Goal: Information Seeking & Learning: Learn about a topic

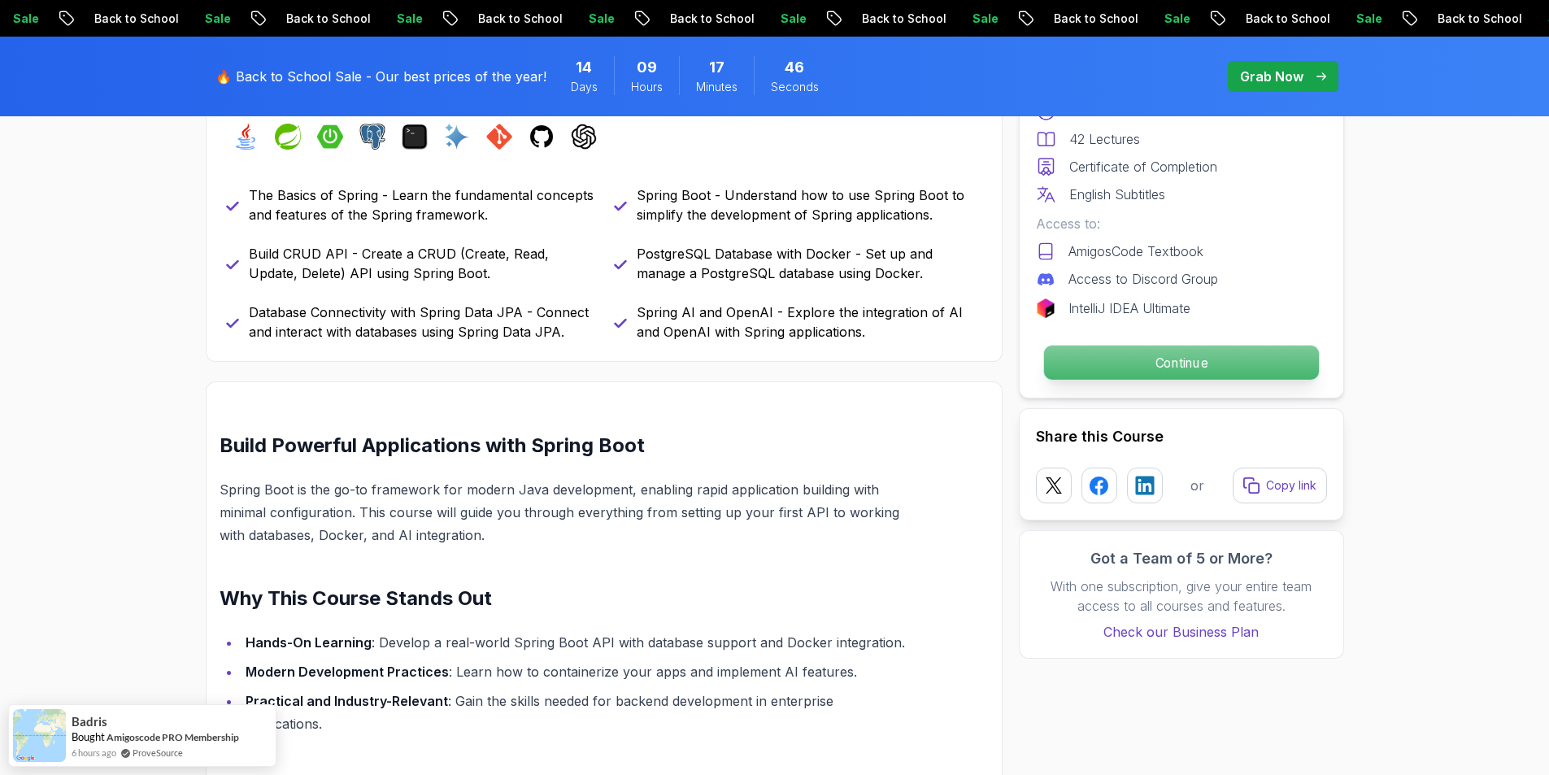
scroll to position [569, 0]
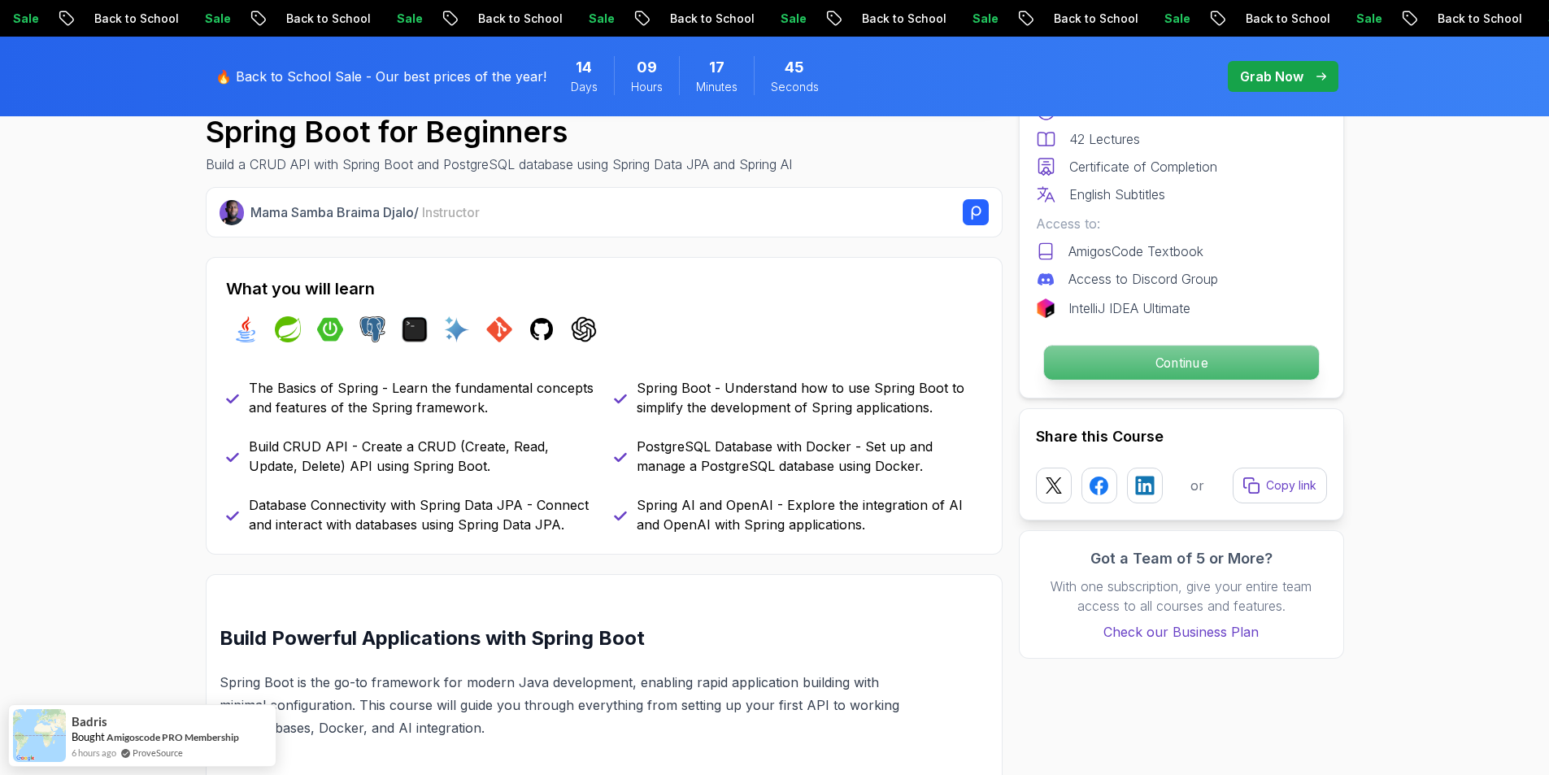
click at [1221, 360] on p "Continue" at bounding box center [1180, 363] width 275 height 34
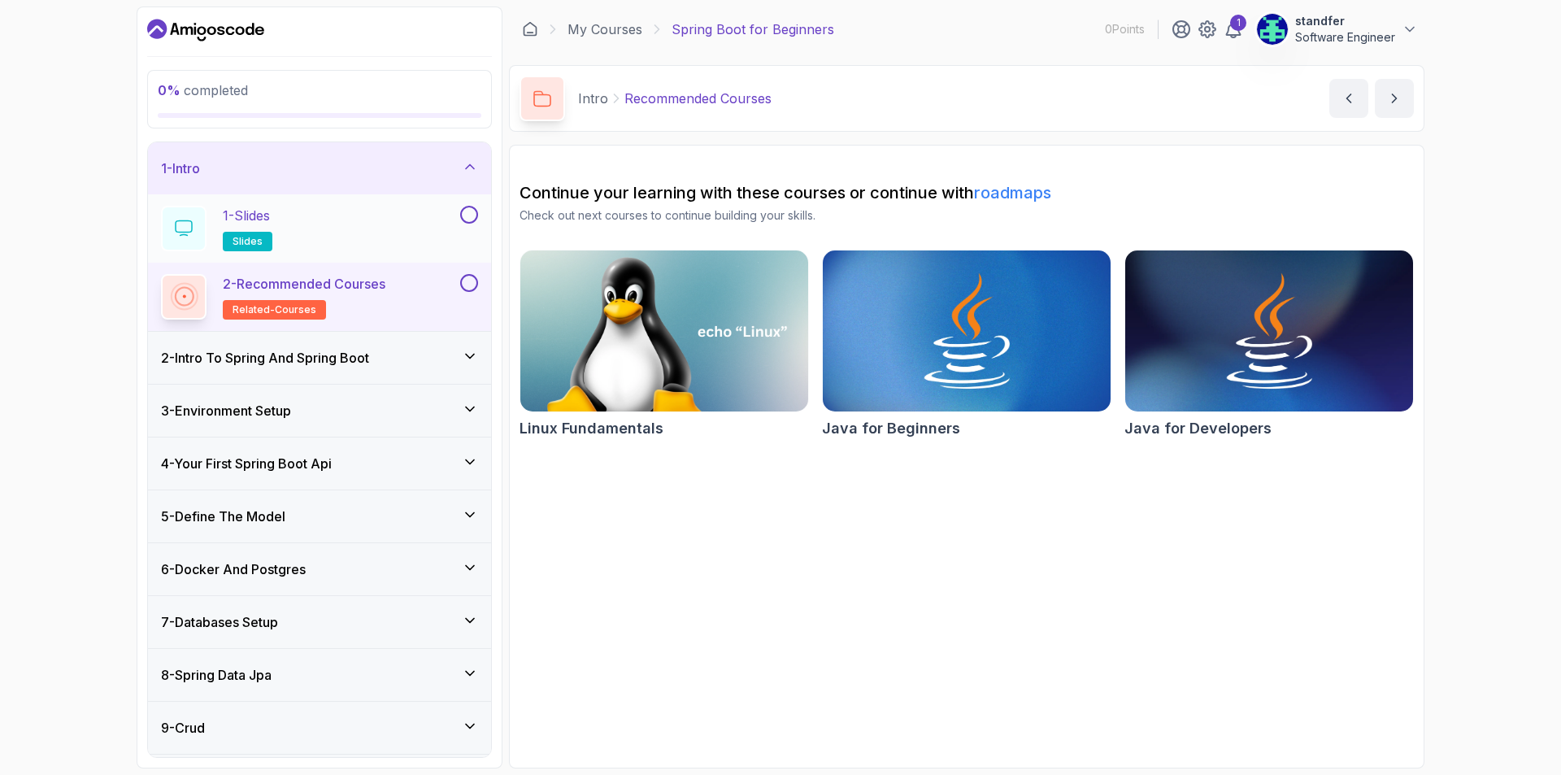
click at [333, 215] on div "1 - Slides slides" at bounding box center [309, 229] width 296 height 46
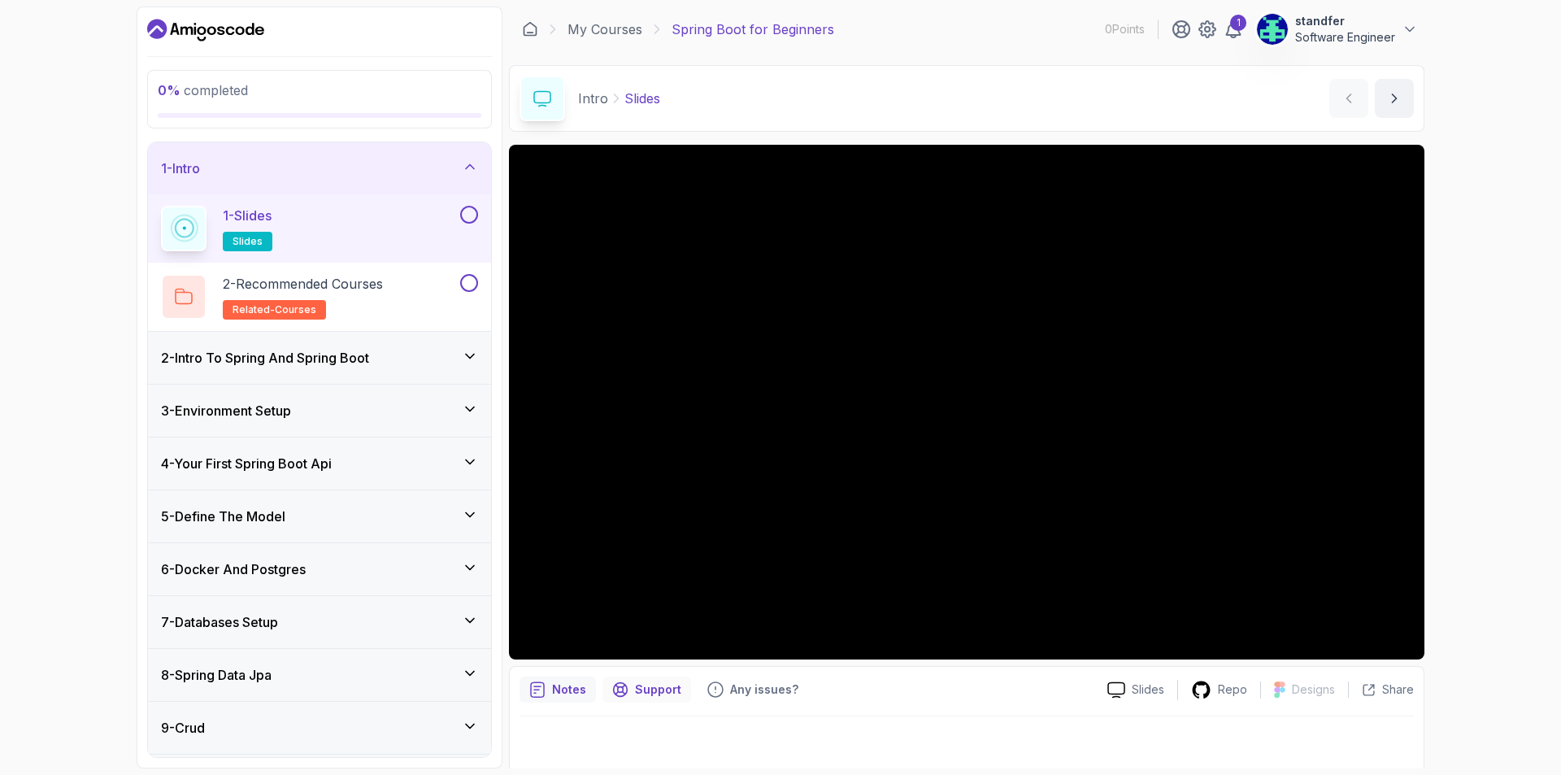
scroll to position [4, 0]
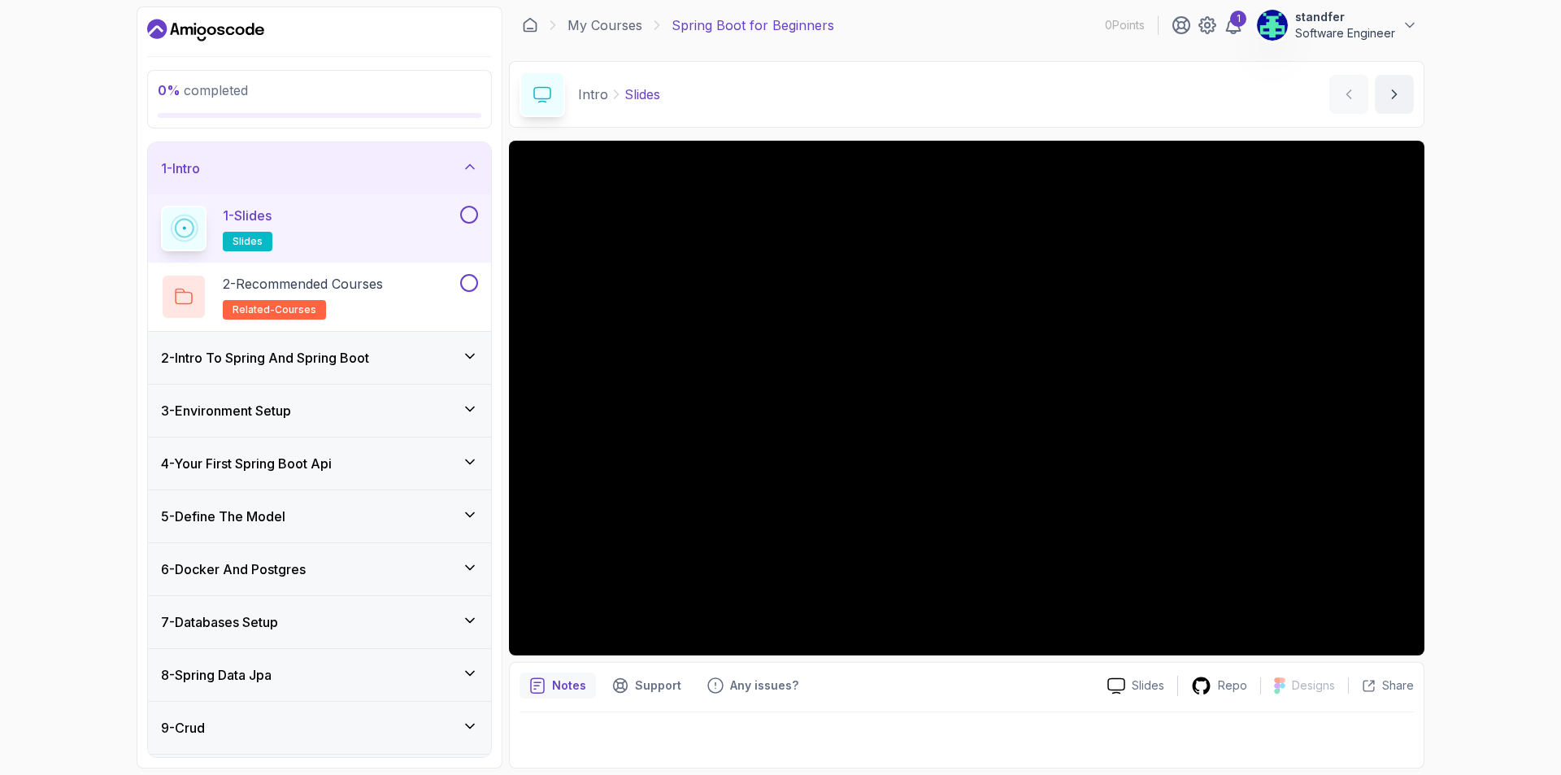
click at [229, 467] on h3 "4 - Your First Spring Boot Api" at bounding box center [246, 464] width 171 height 20
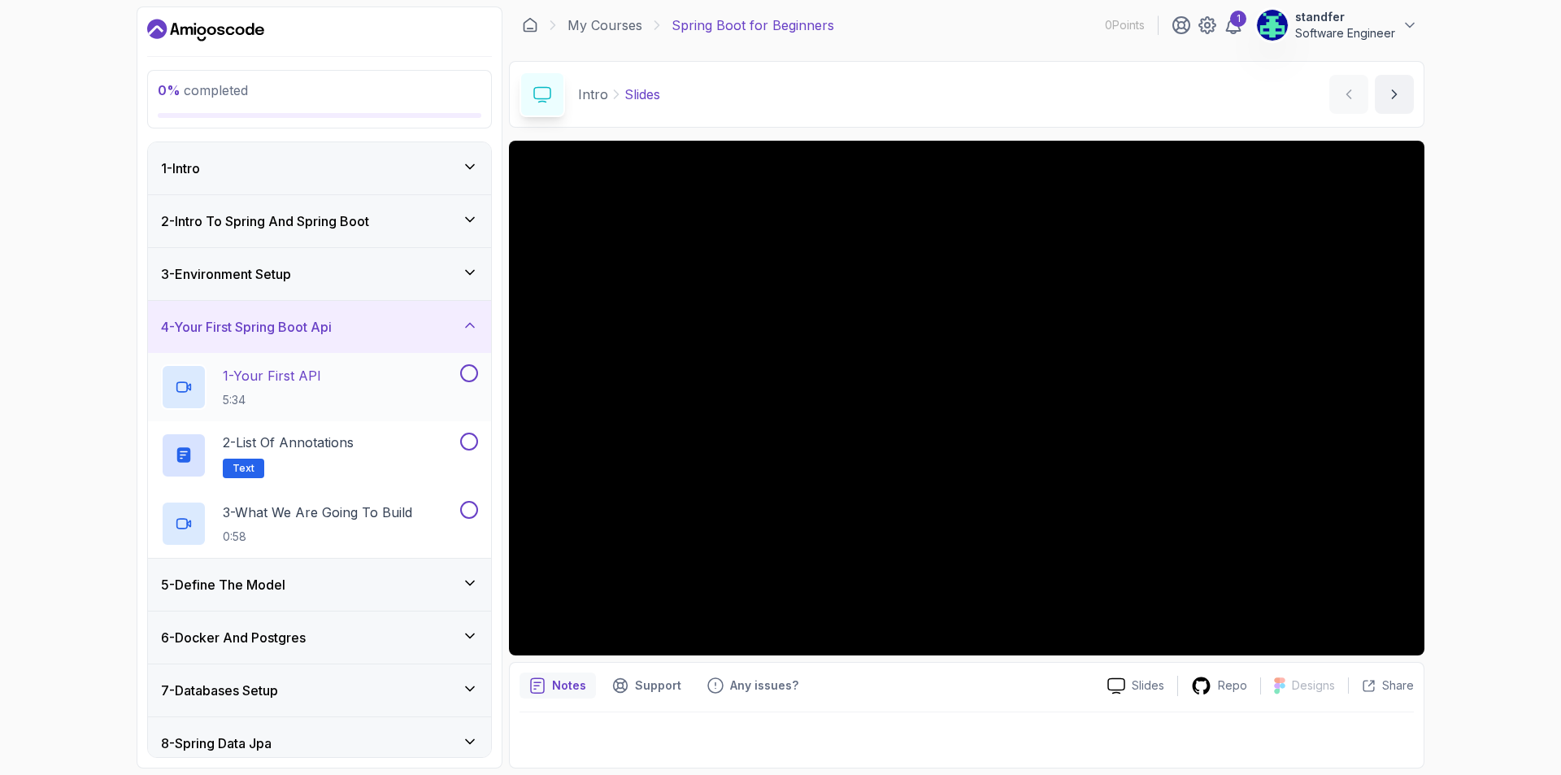
click at [311, 392] on p "5:34" at bounding box center [272, 400] width 98 height 16
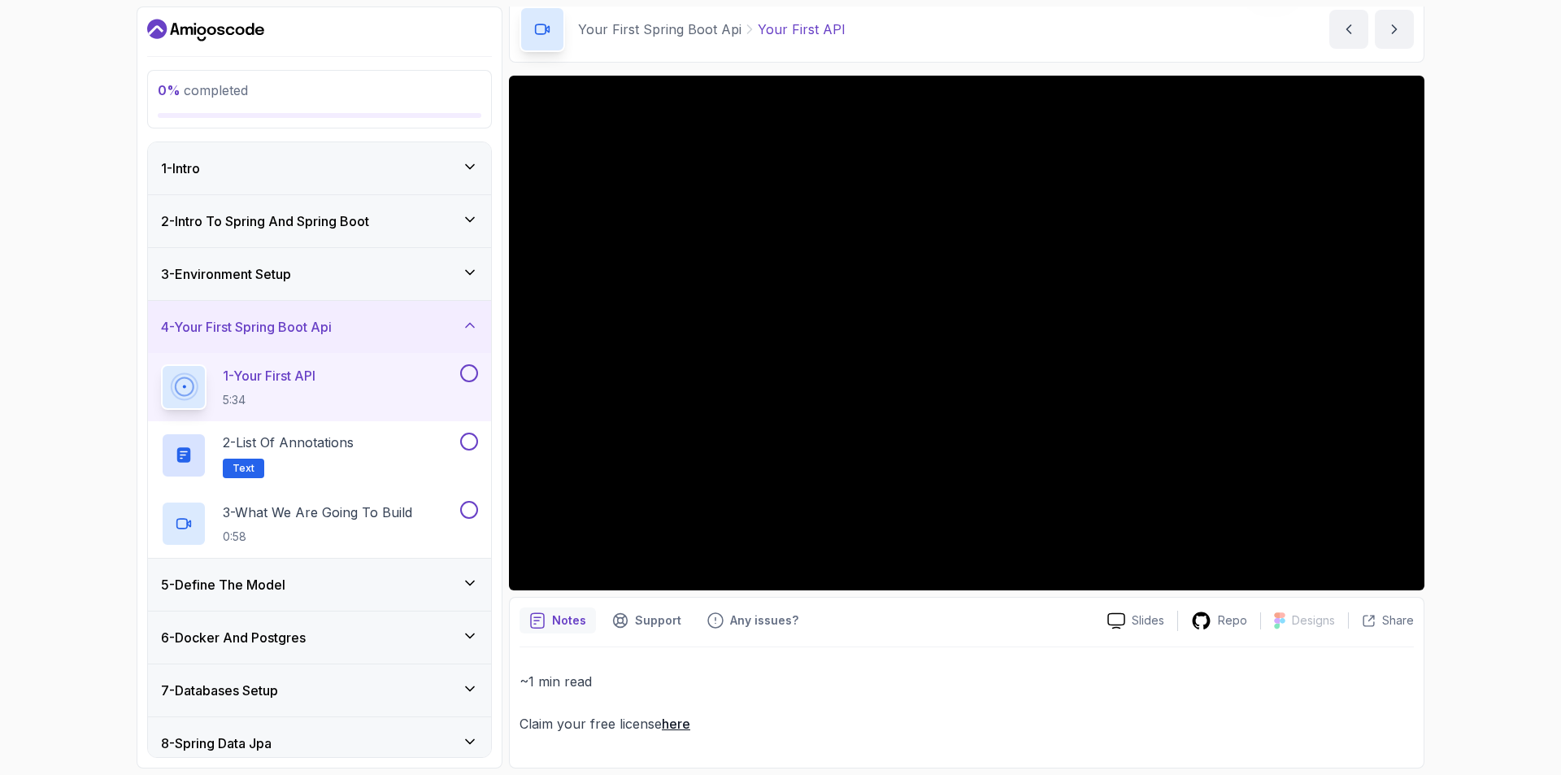
scroll to position [224, 0]
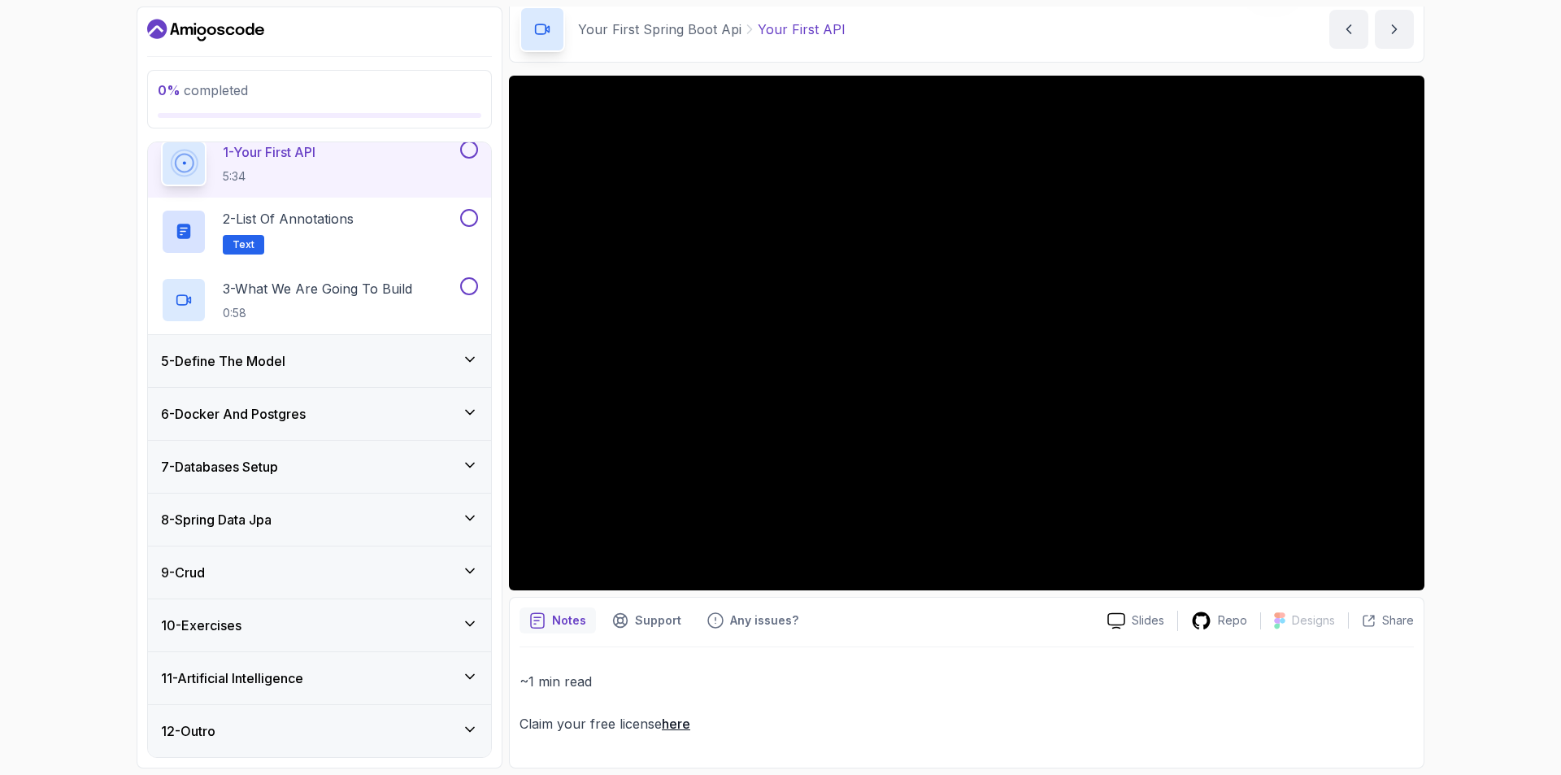
click at [104, 467] on div "0 % completed 1 - Intro 2 - Intro To Spring And Spring Boot 3 - Environment Set…" at bounding box center [780, 387] width 1561 height 775
click at [263, 356] on h3 "5 - Define The Model" at bounding box center [223, 361] width 124 height 20
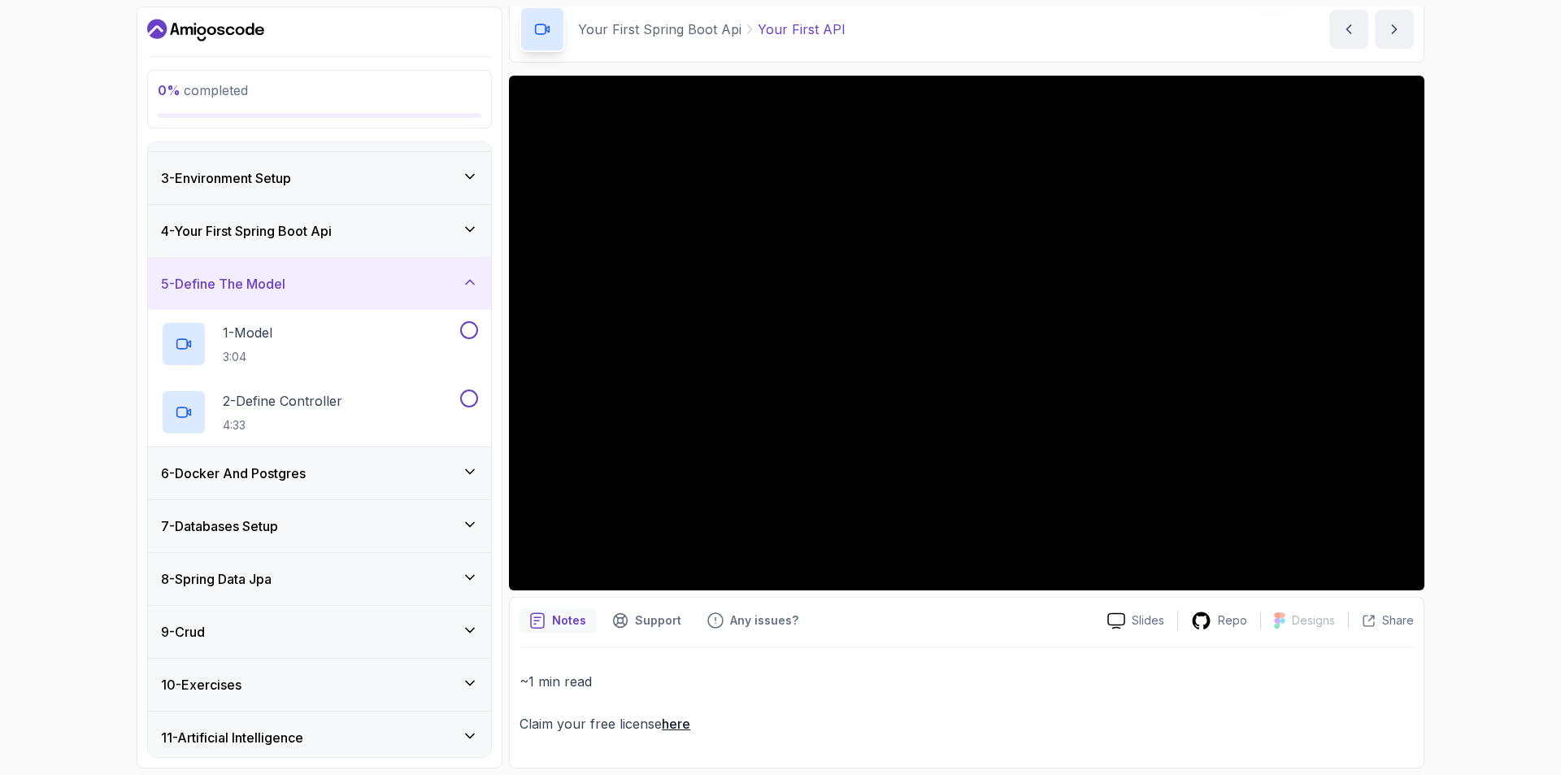
scroll to position [155, 0]
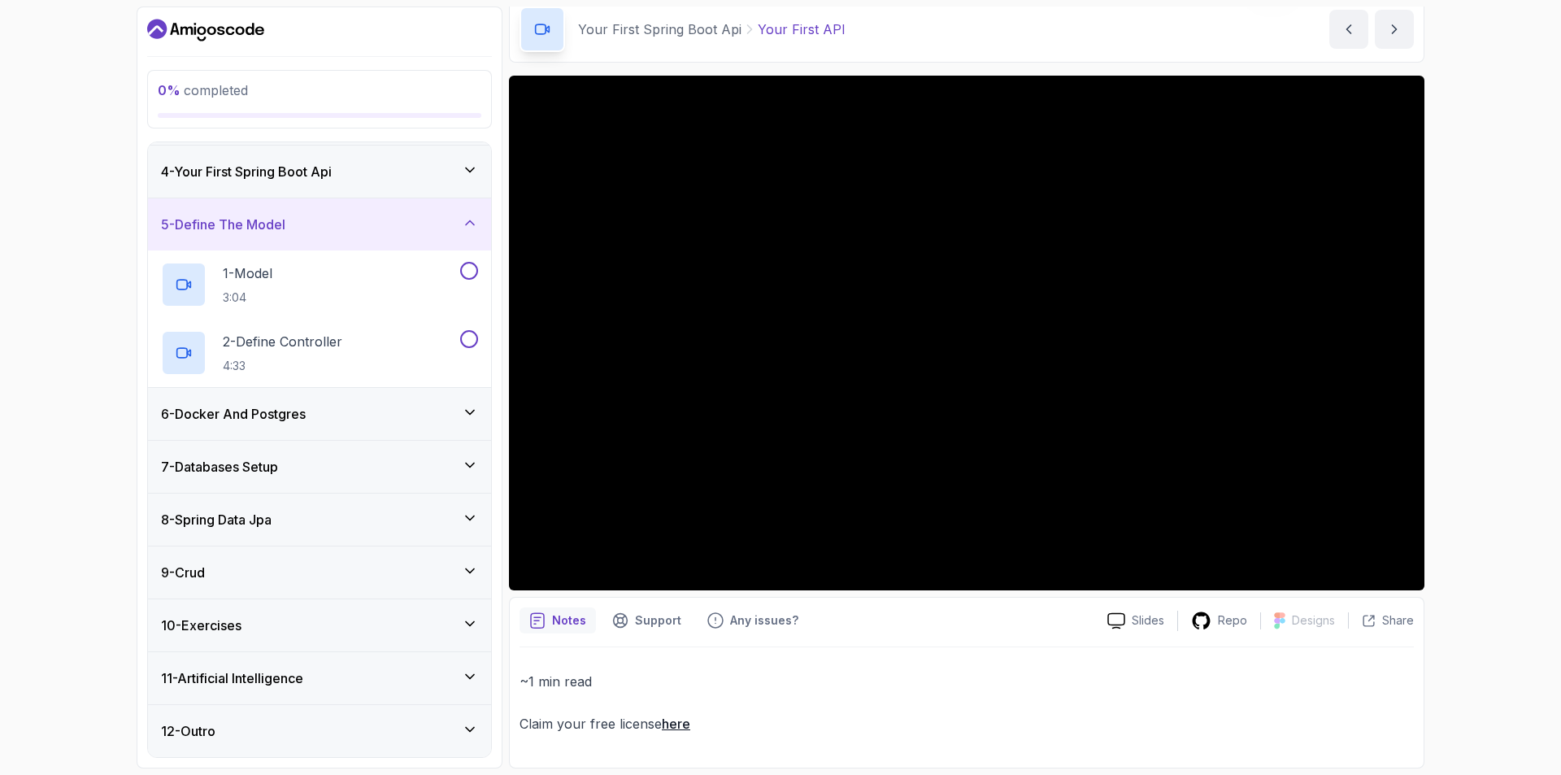
click at [250, 515] on h3 "8 - Spring Data Jpa" at bounding box center [216, 520] width 111 height 20
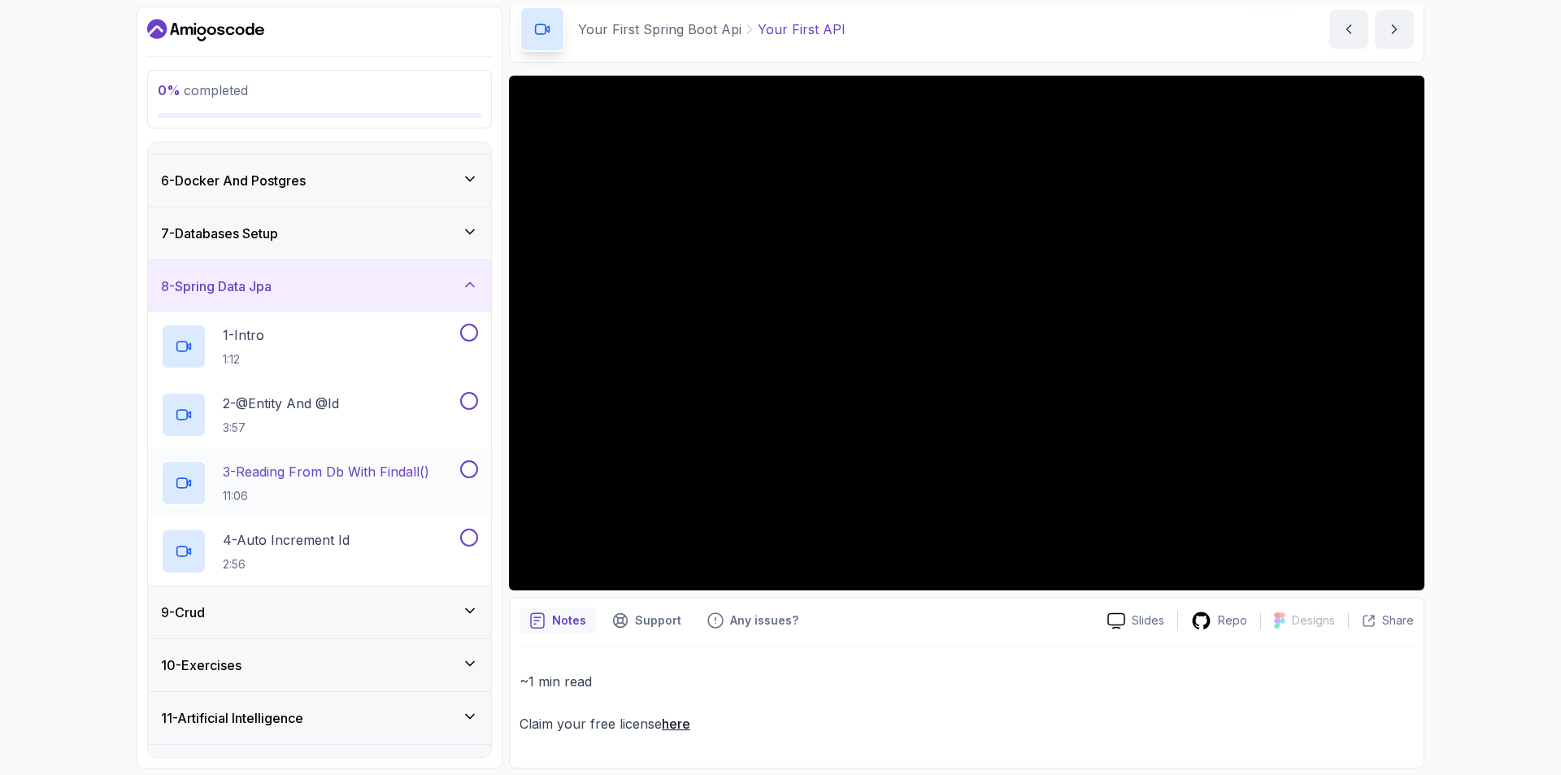
scroll to position [292, 0]
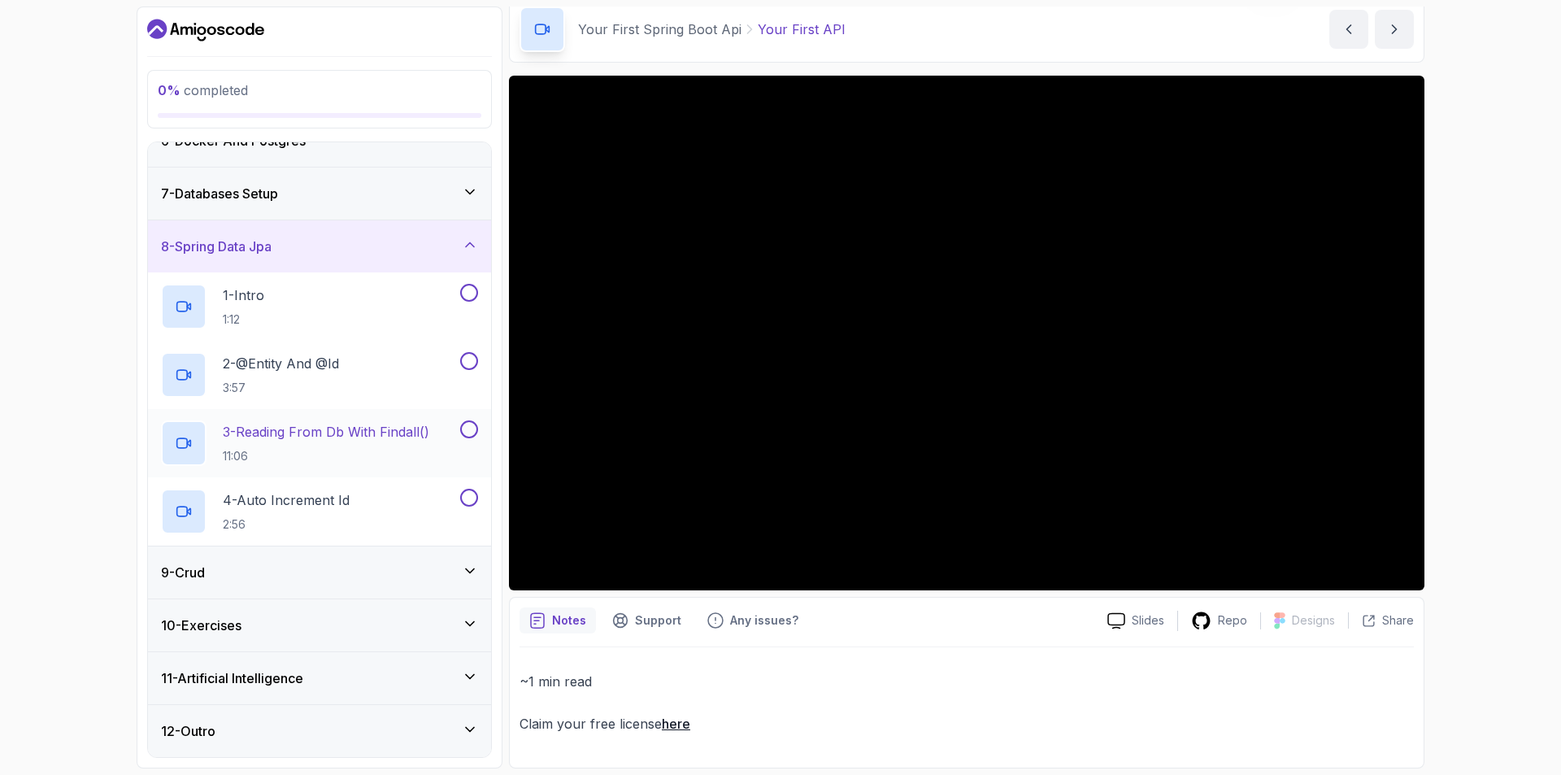
click at [326, 432] on p "3 - Reading From Db With Findall()" at bounding box center [326, 432] width 207 height 20
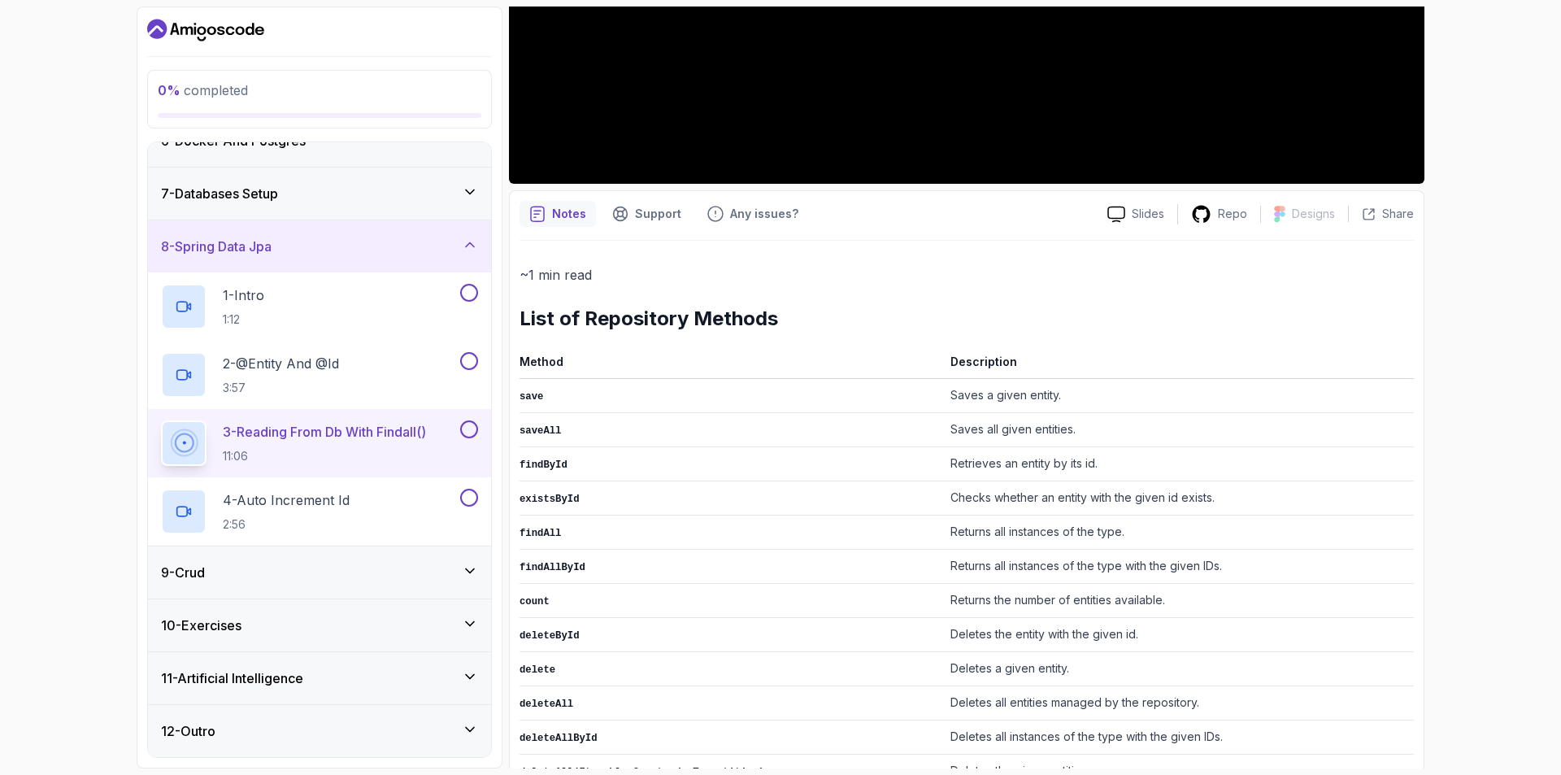
scroll to position [643, 0]
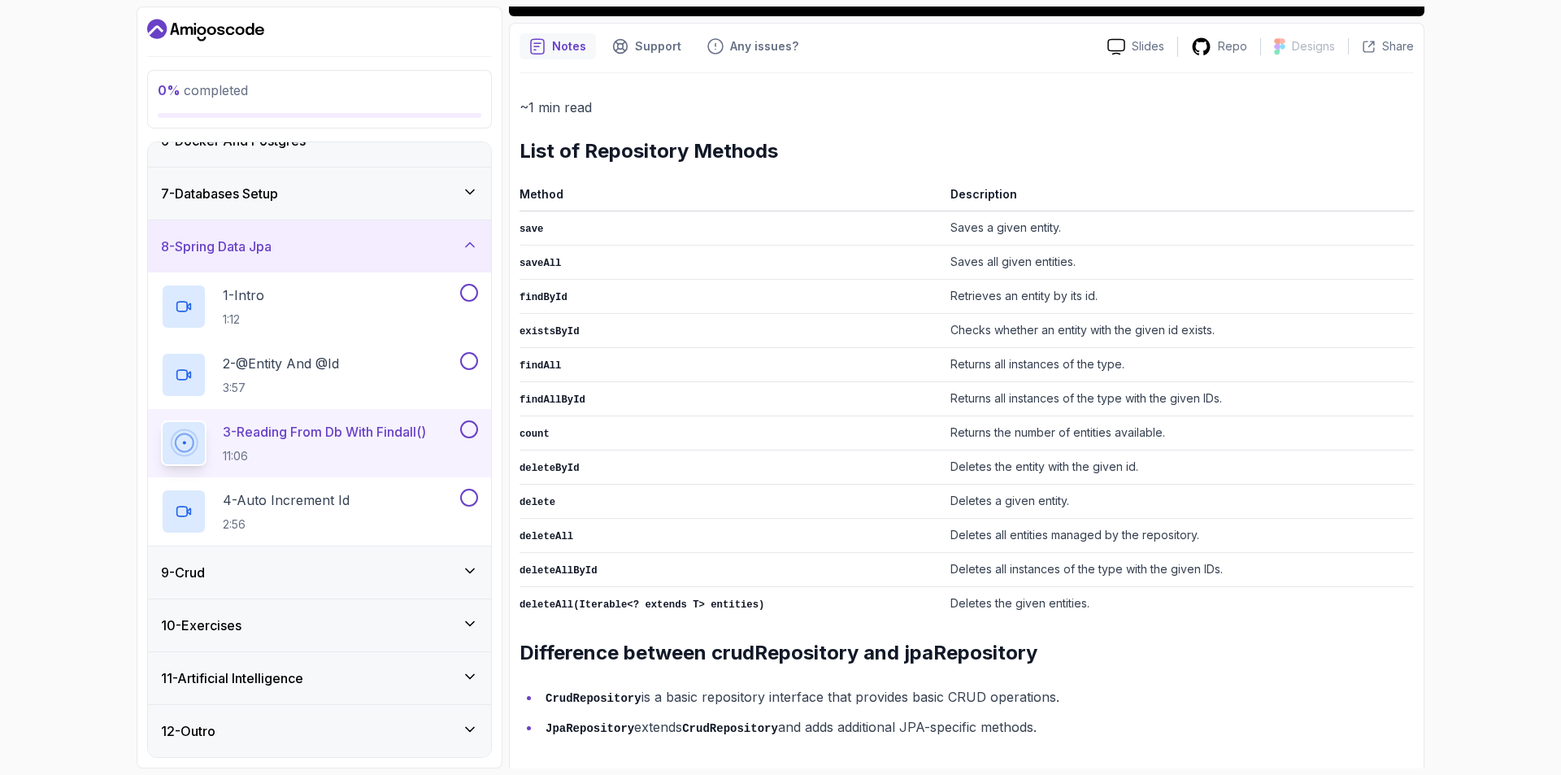
click at [217, 580] on div "9 - Crud" at bounding box center [319, 573] width 317 height 20
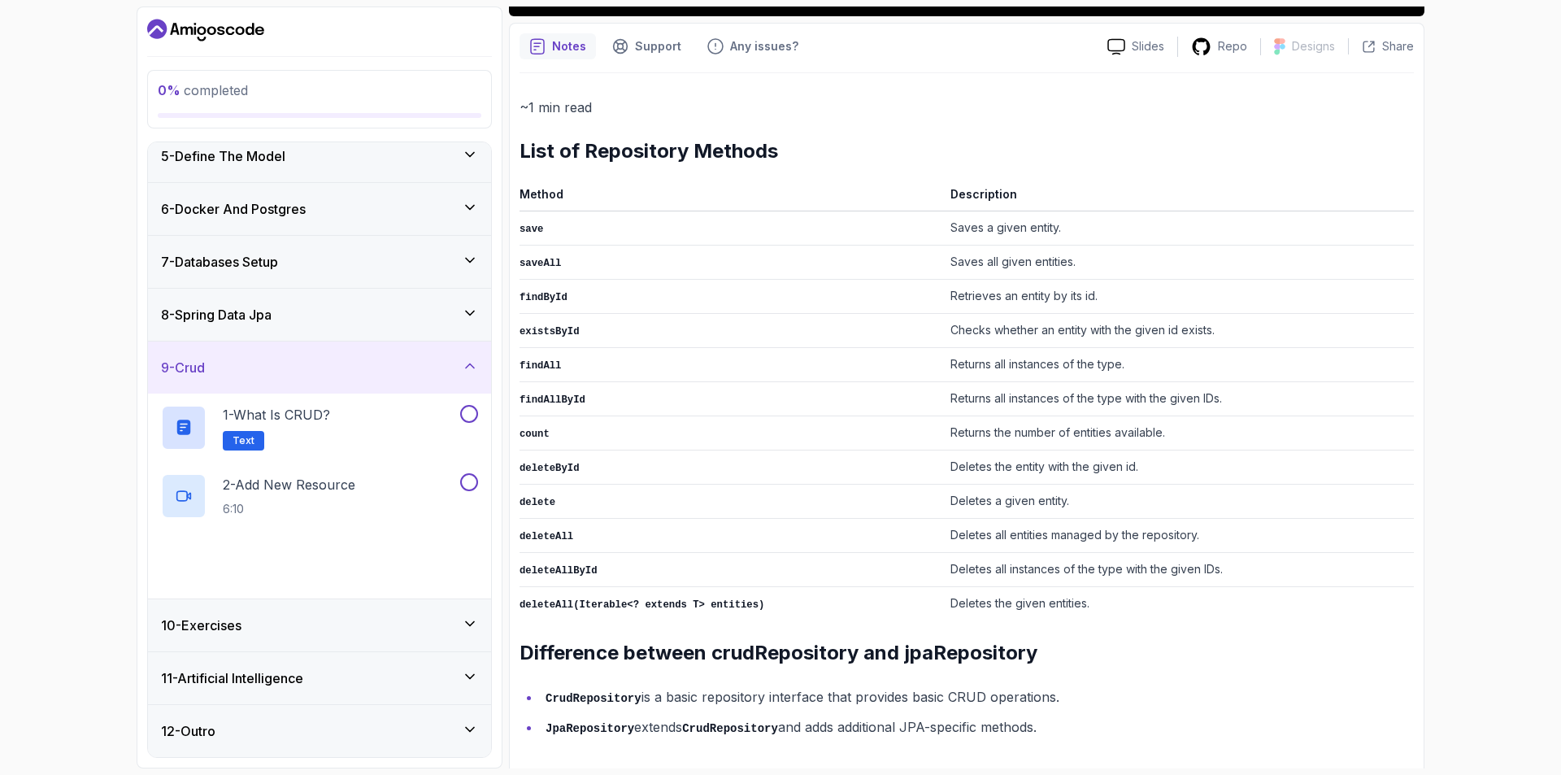
scroll to position [155, 0]
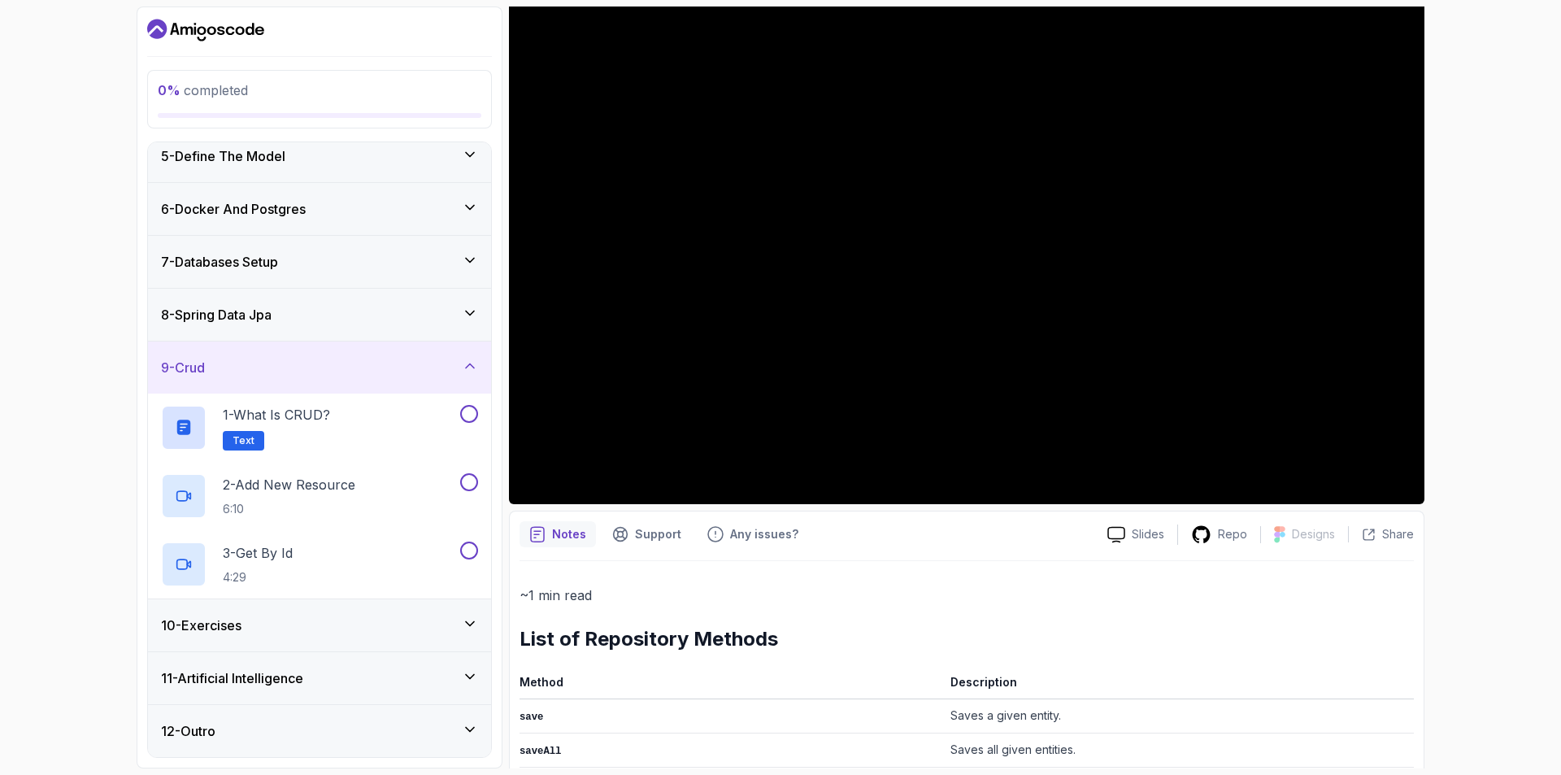
click at [254, 618] on div "10 - Exercises" at bounding box center [319, 625] width 317 height 20
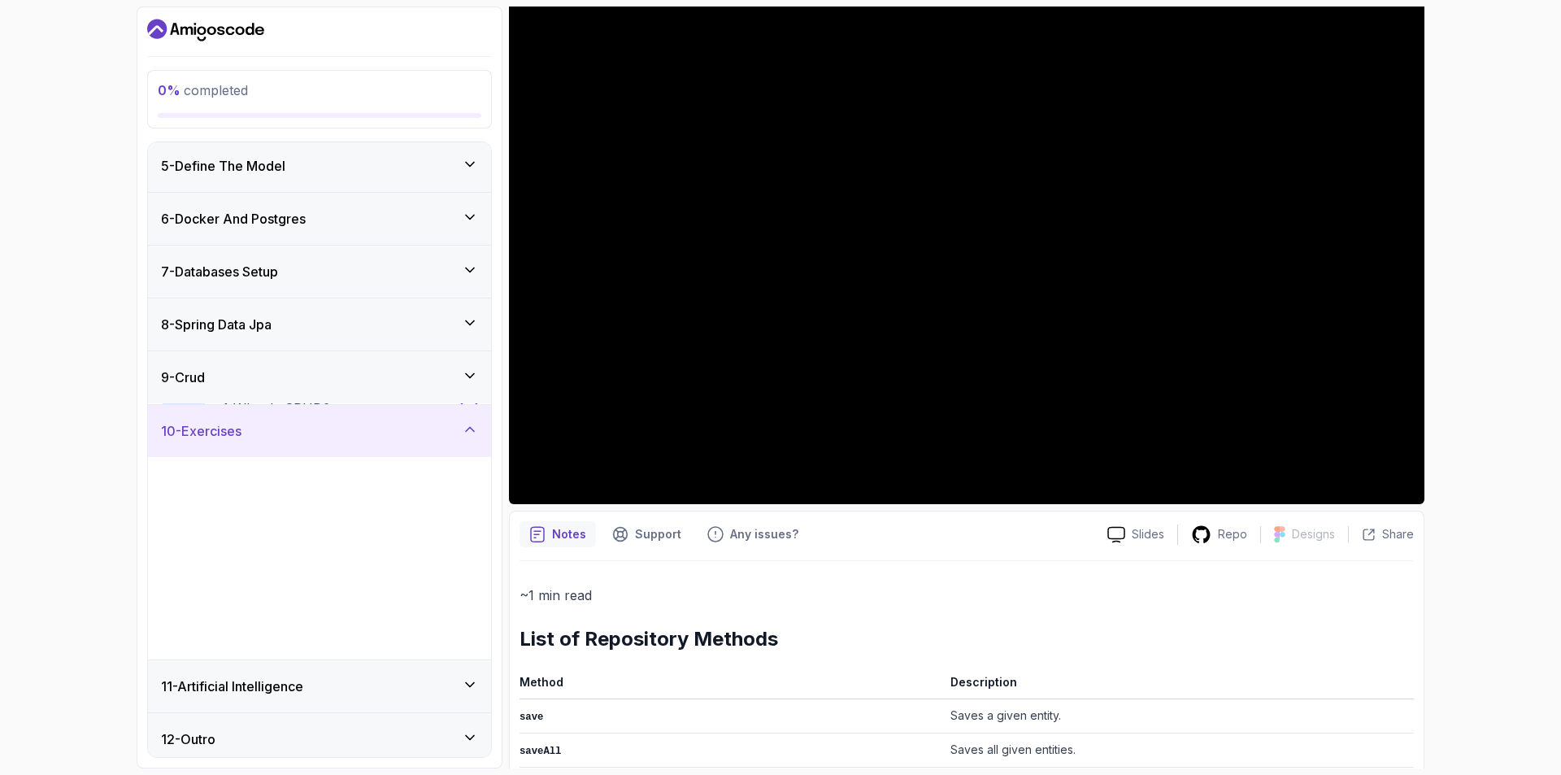
scroll to position [224, 0]
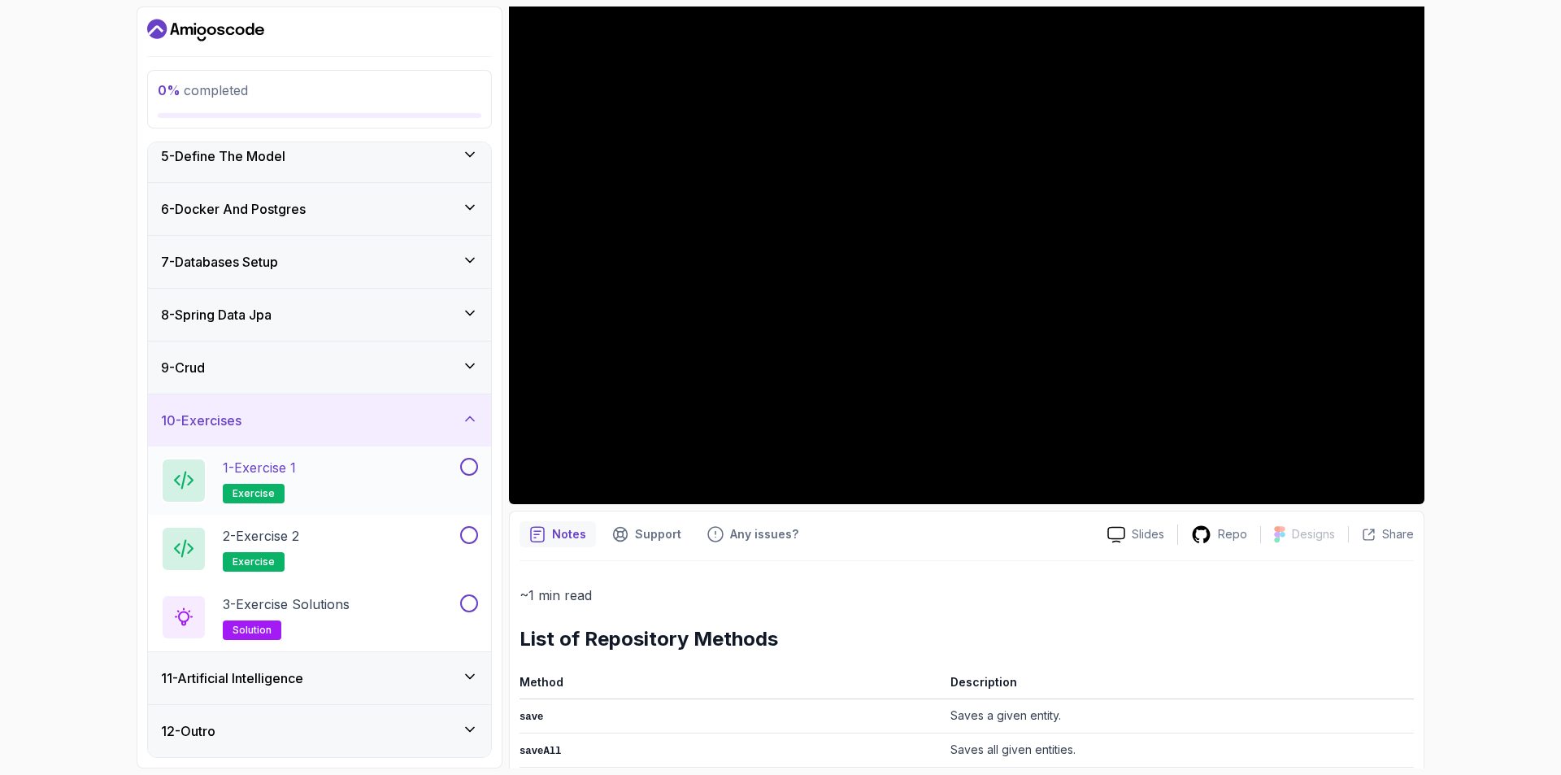
click at [320, 471] on div "1 - Exercise 1 exercise" at bounding box center [309, 481] width 296 height 46
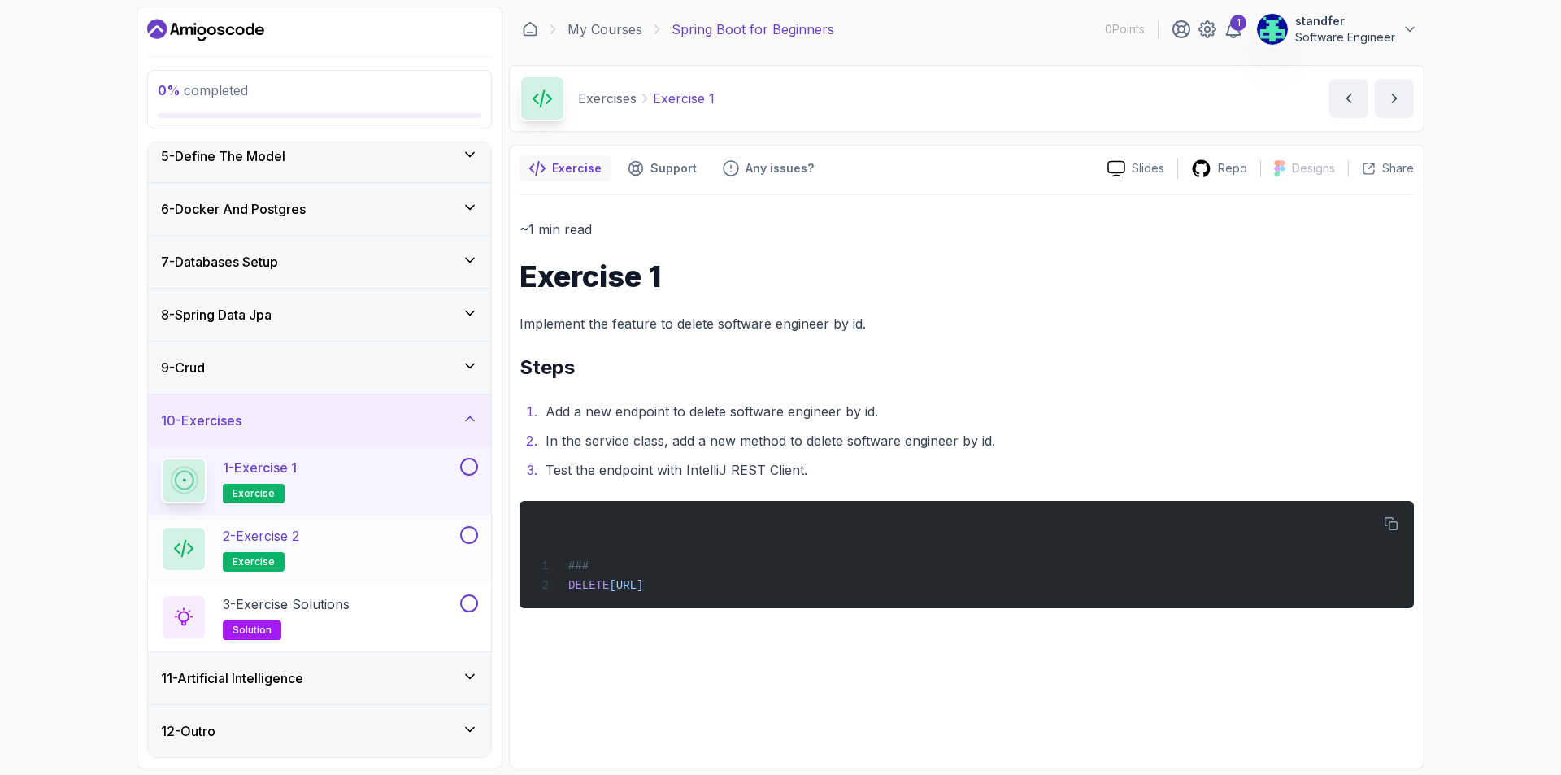
click at [320, 550] on div "2 - Exercise 2 exercise" at bounding box center [309, 549] width 296 height 46
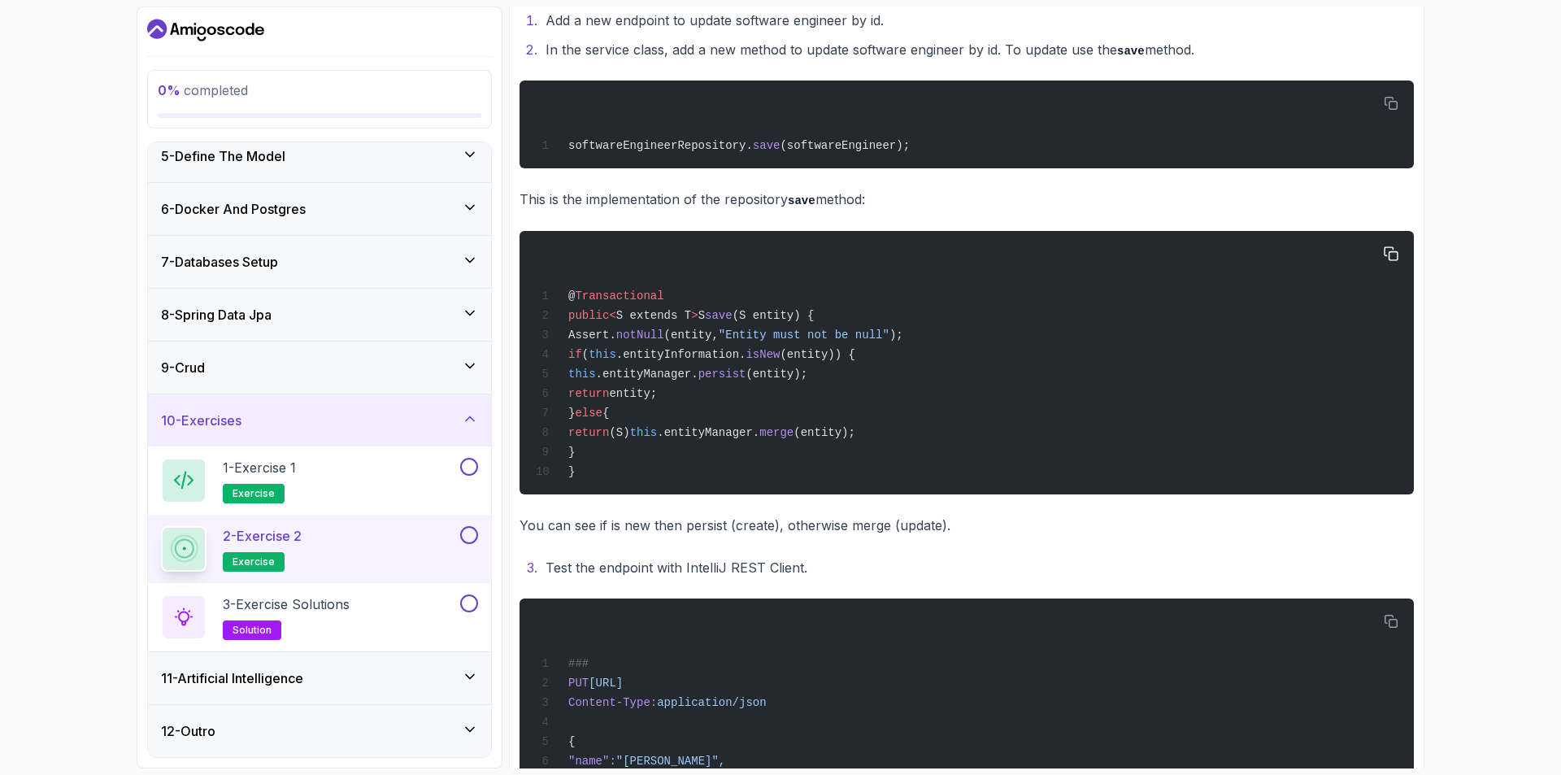
scroll to position [494, 0]
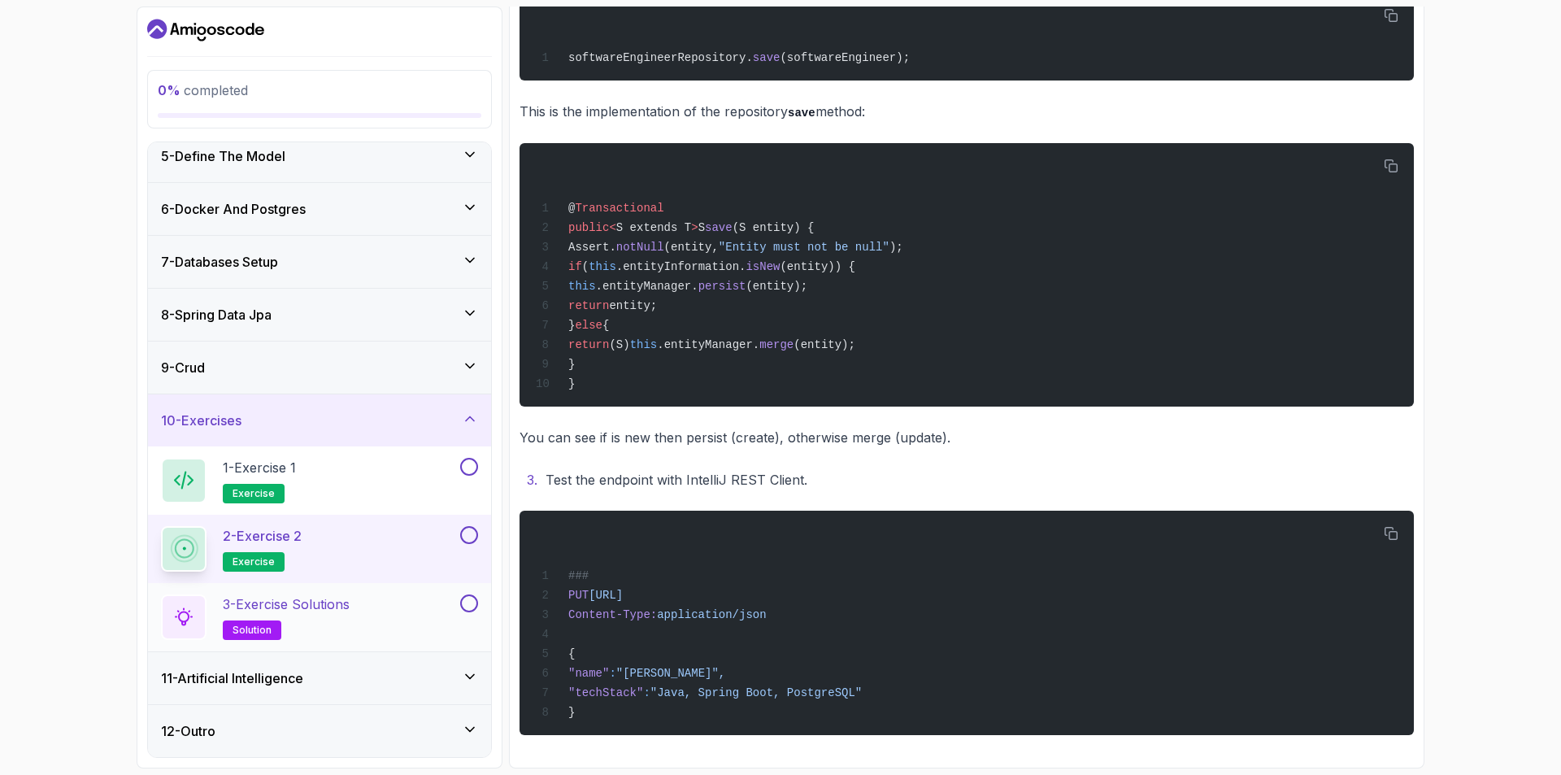
click at [366, 604] on div "3 - Exercise Solutions solution" at bounding box center [309, 617] width 296 height 46
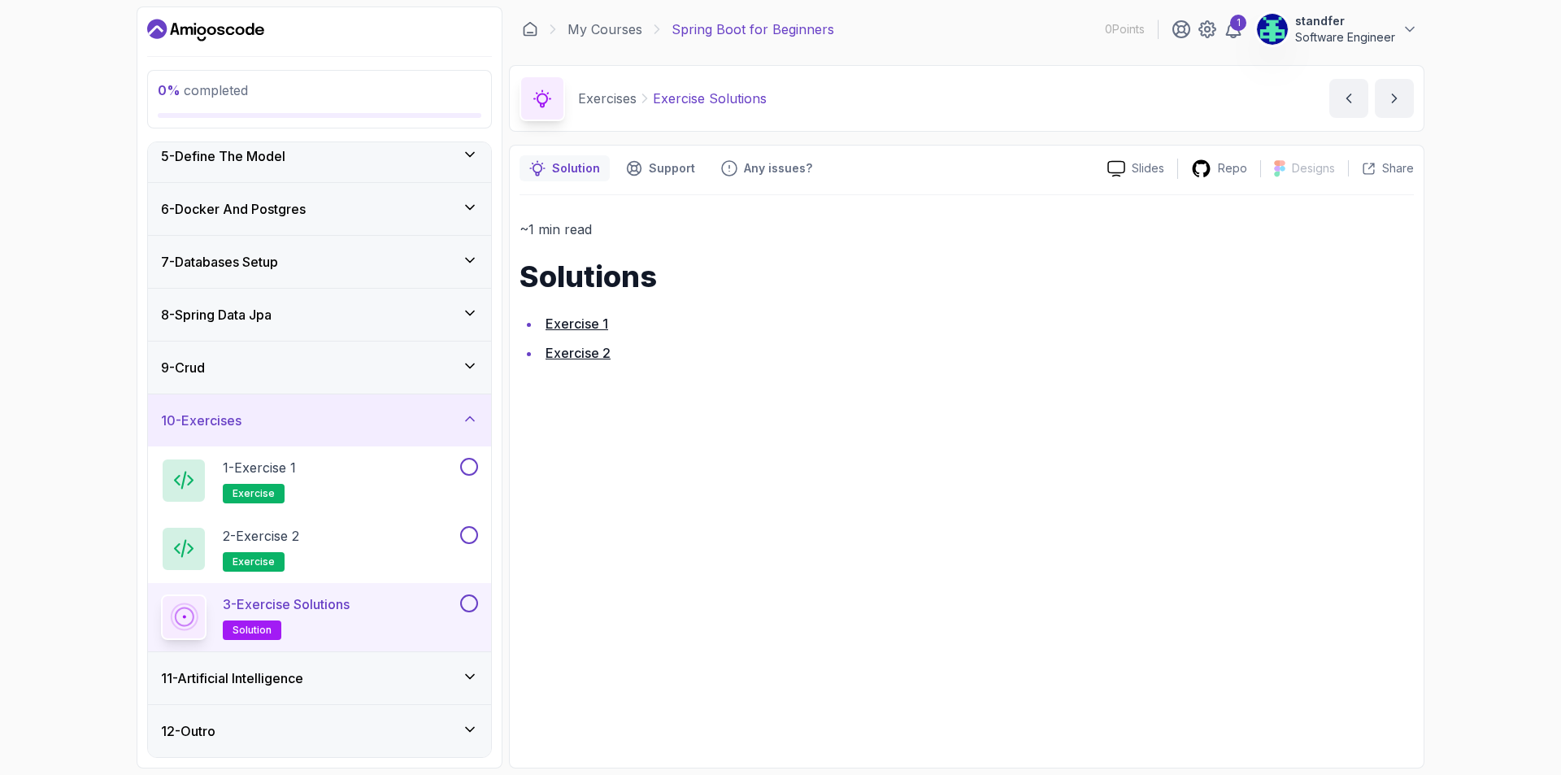
click at [256, 689] on div "11 - Artificial Intelligence" at bounding box center [319, 678] width 343 height 52
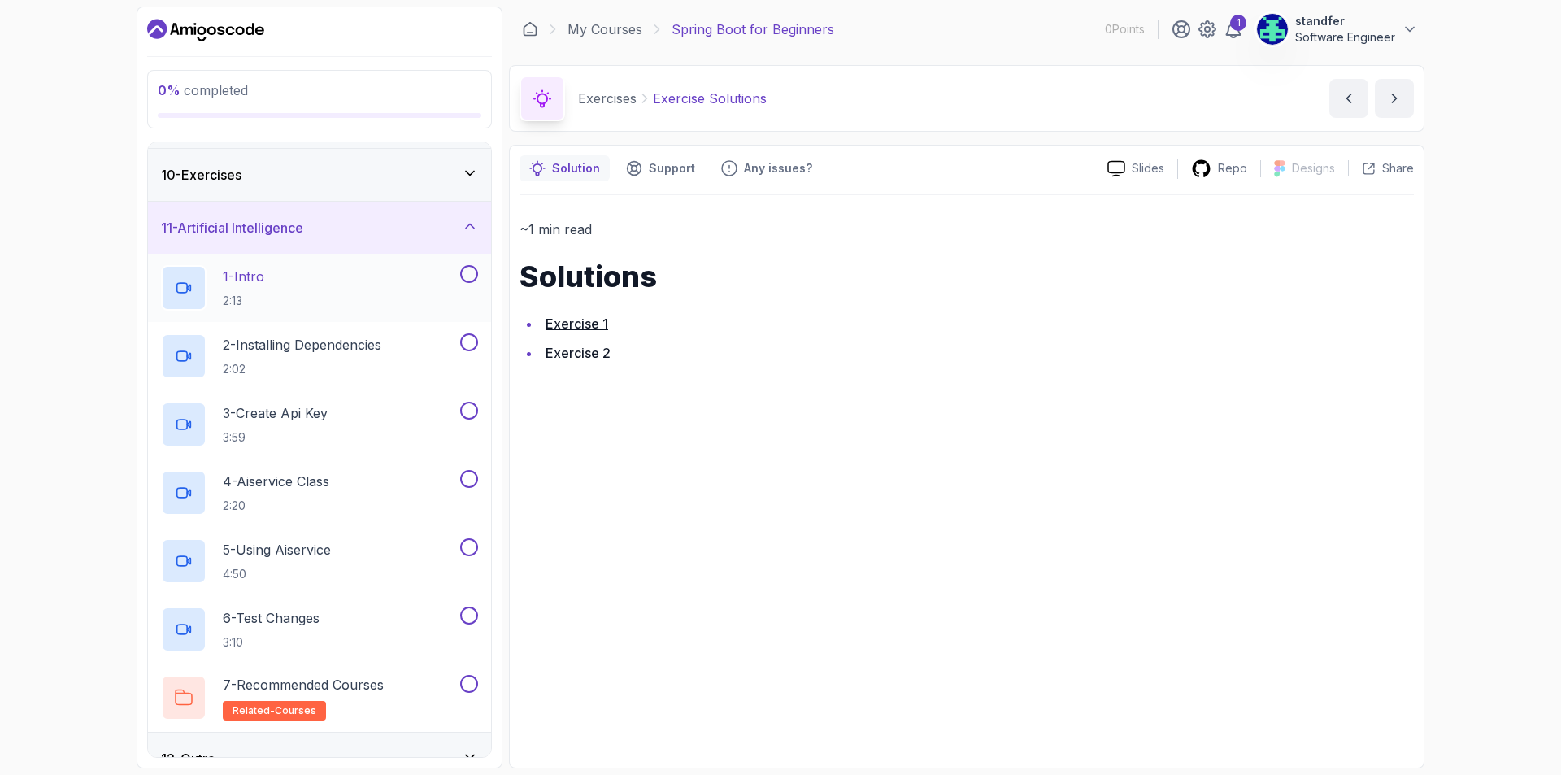
scroll to position [497, 0]
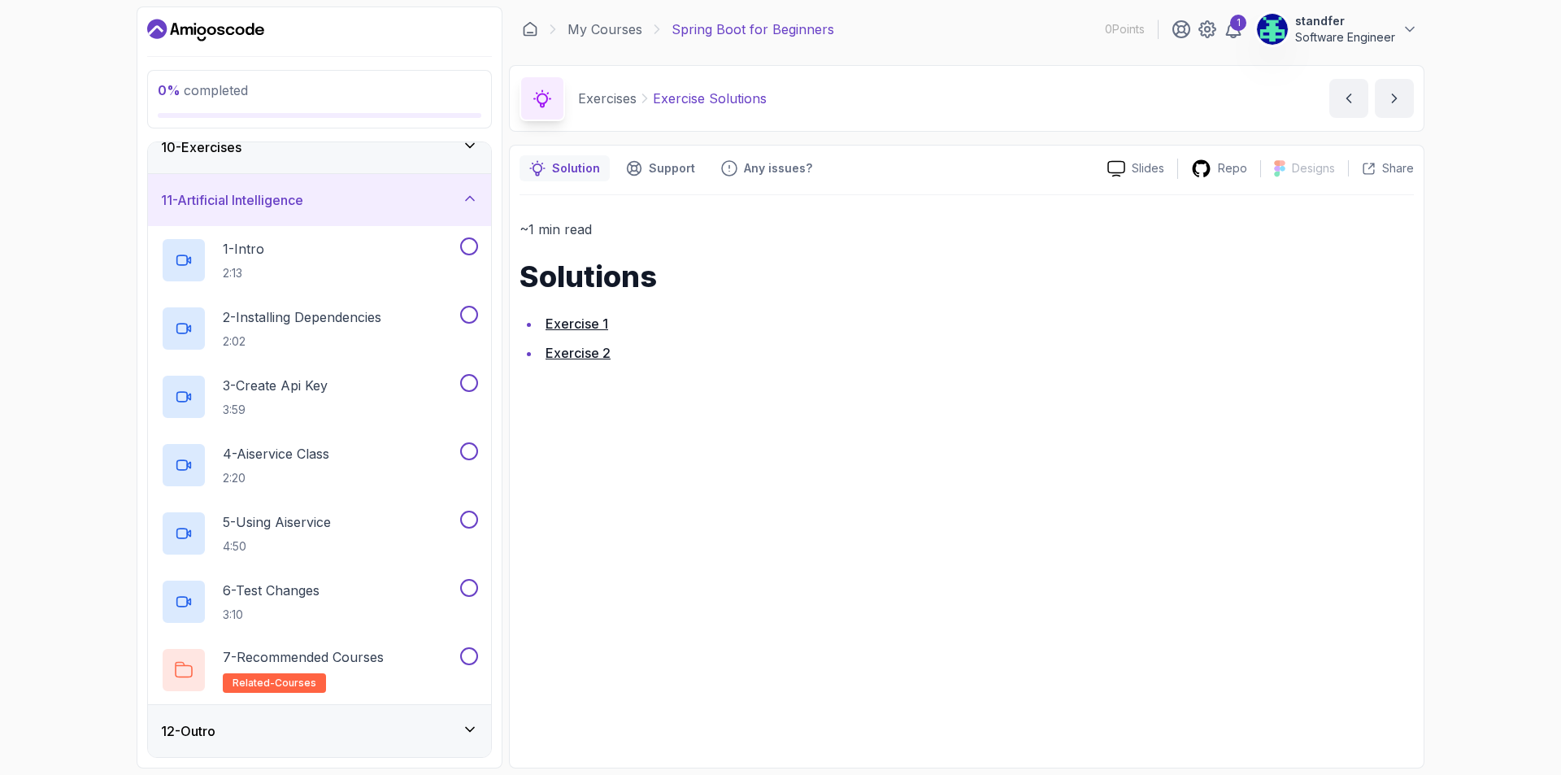
click at [241, 729] on div "12 - Outro" at bounding box center [319, 731] width 317 height 20
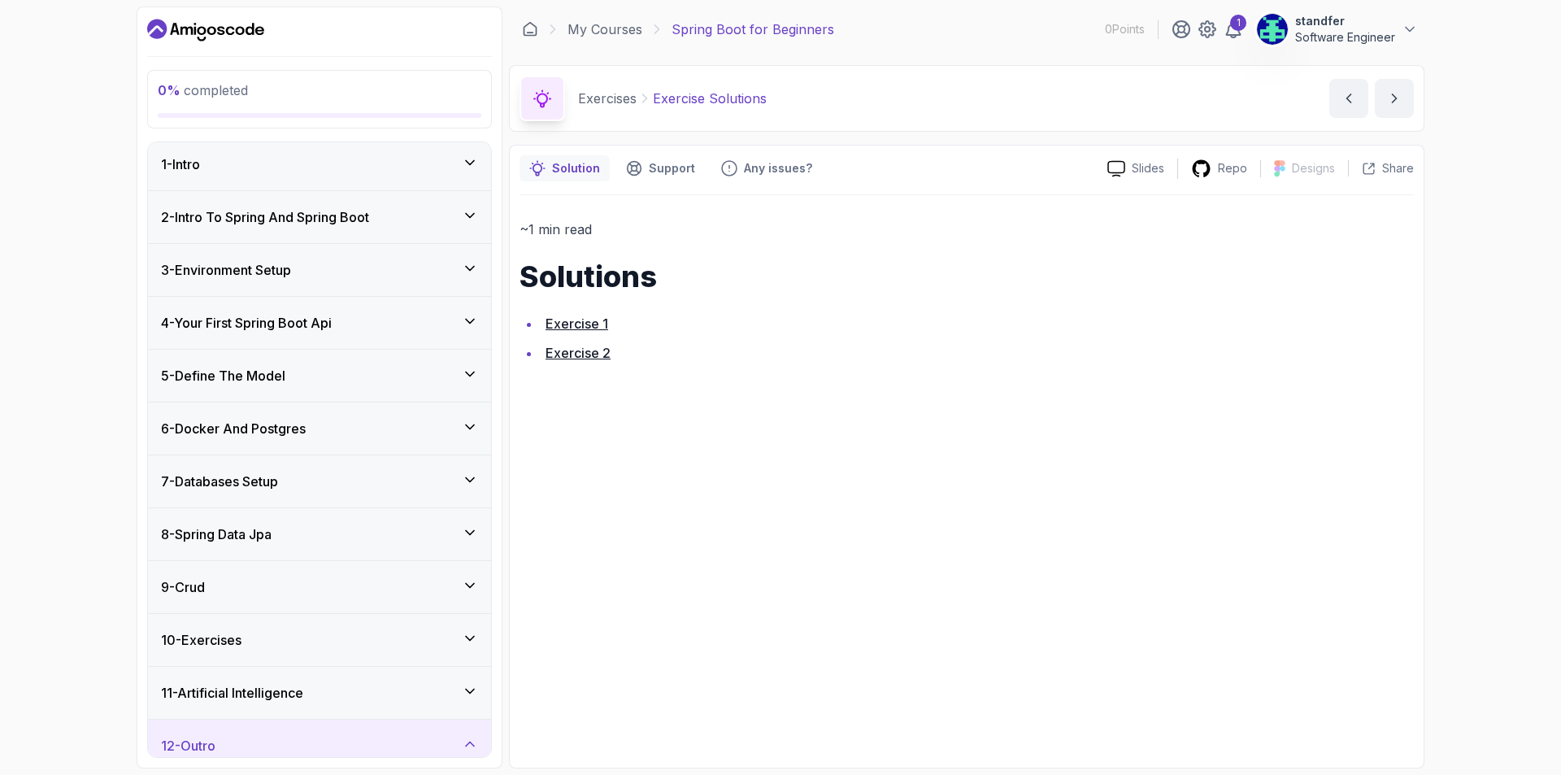
scroll to position [0, 0]
